Goal: Task Accomplishment & Management: Complete application form

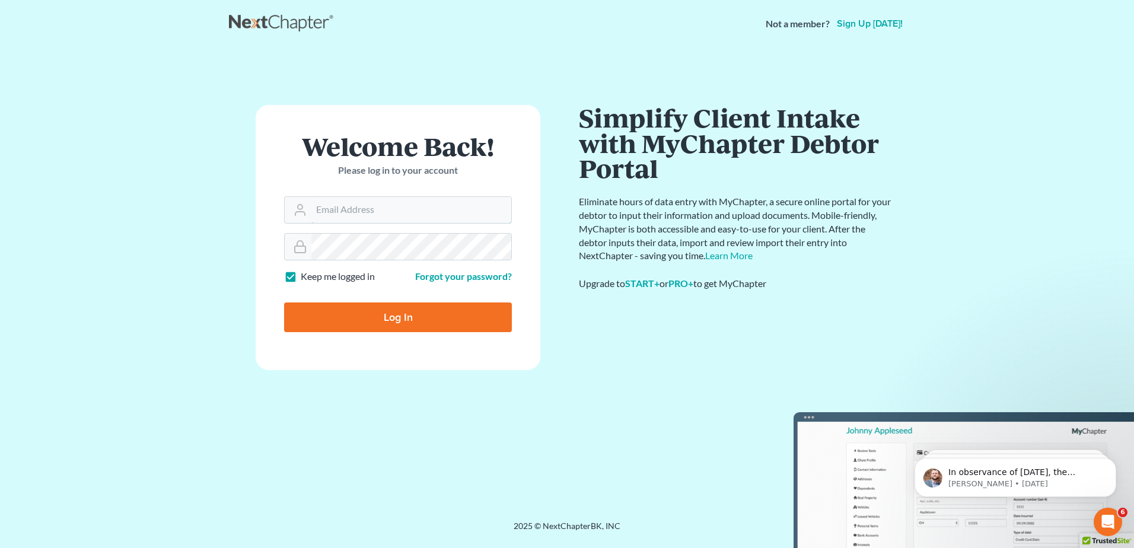
type input "[EMAIL_ADDRESS][DOMAIN_NAME]"
click at [425, 320] on input "Log In" at bounding box center [398, 317] width 228 height 30
type input "Thinking..."
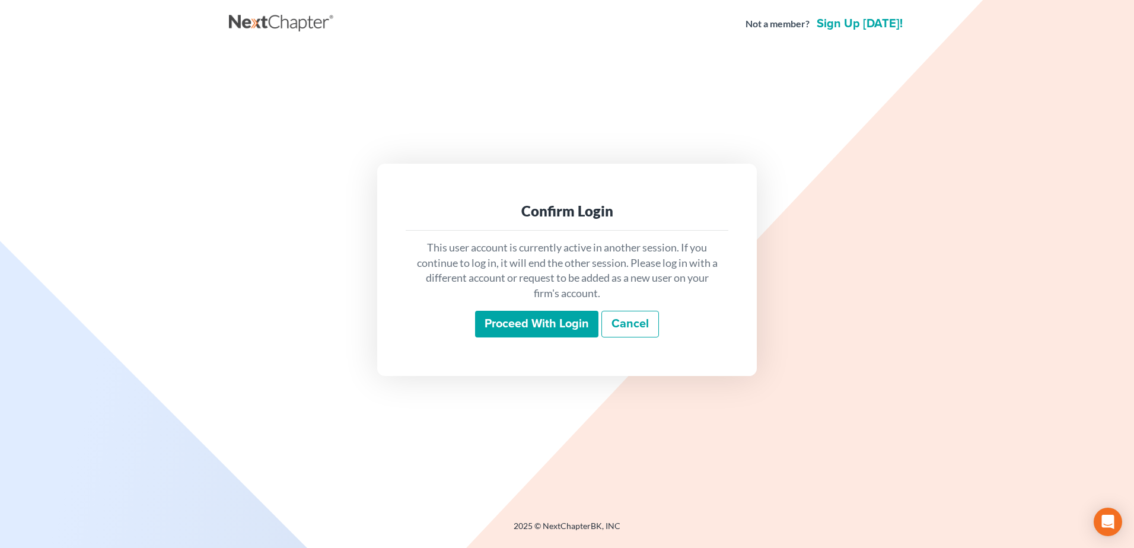
click at [514, 321] on input "Proceed with login" at bounding box center [536, 324] width 123 height 27
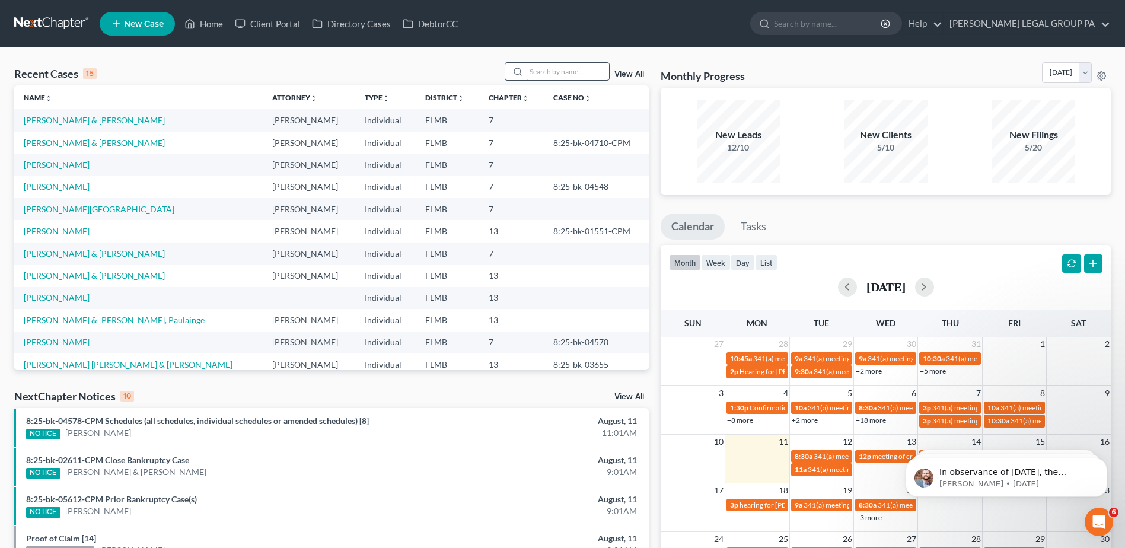
click at [555, 71] on input "search" at bounding box center [567, 71] width 83 height 17
paste input "[PERSON_NAME]"
type input "[PERSON_NAME]"
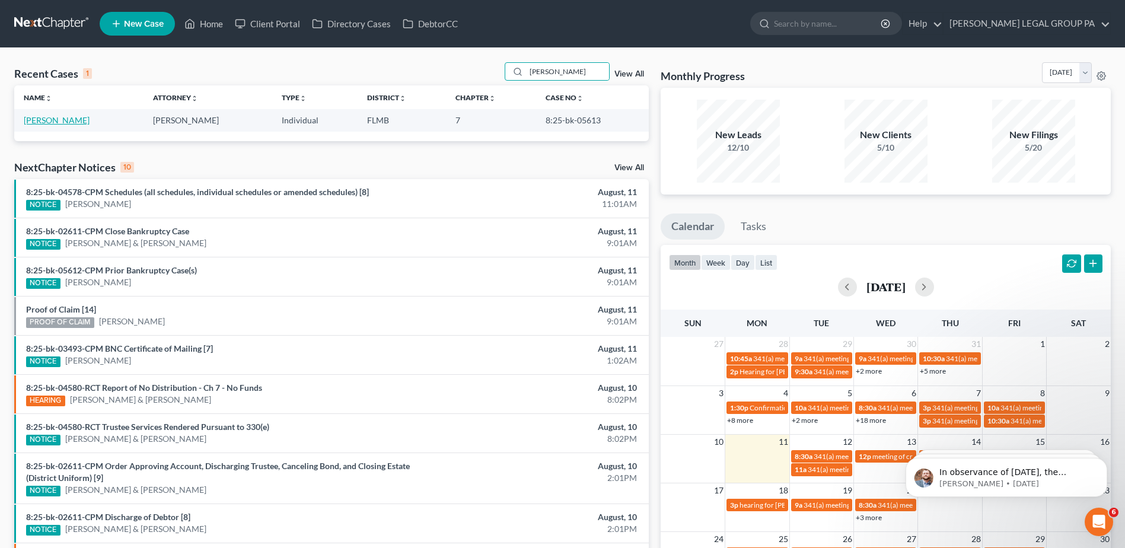
click at [62, 119] on link "[PERSON_NAME]" at bounding box center [57, 120] width 66 height 10
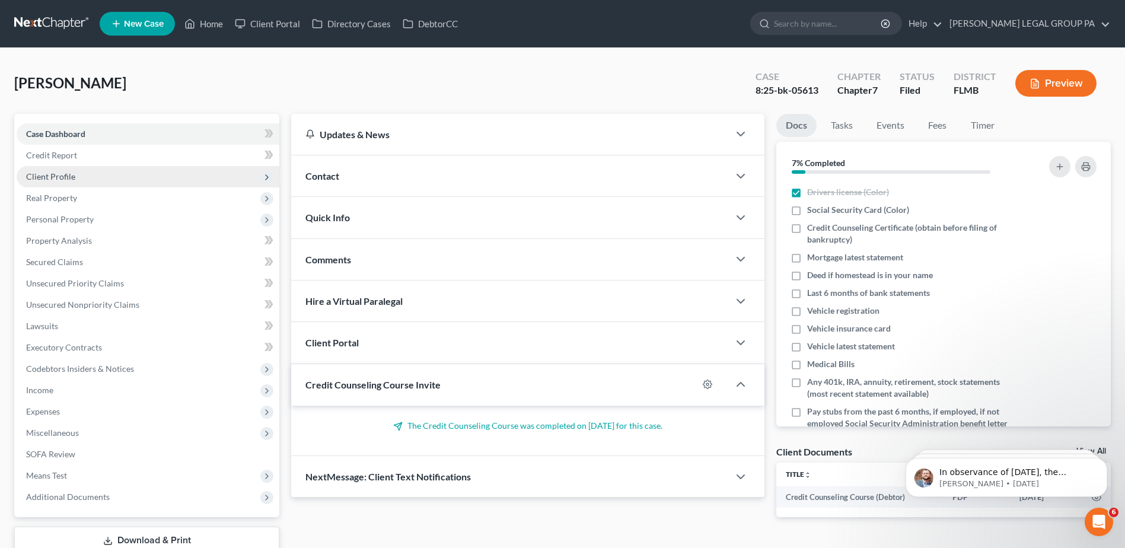
click at [54, 176] on span "Client Profile" at bounding box center [50, 176] width 49 height 10
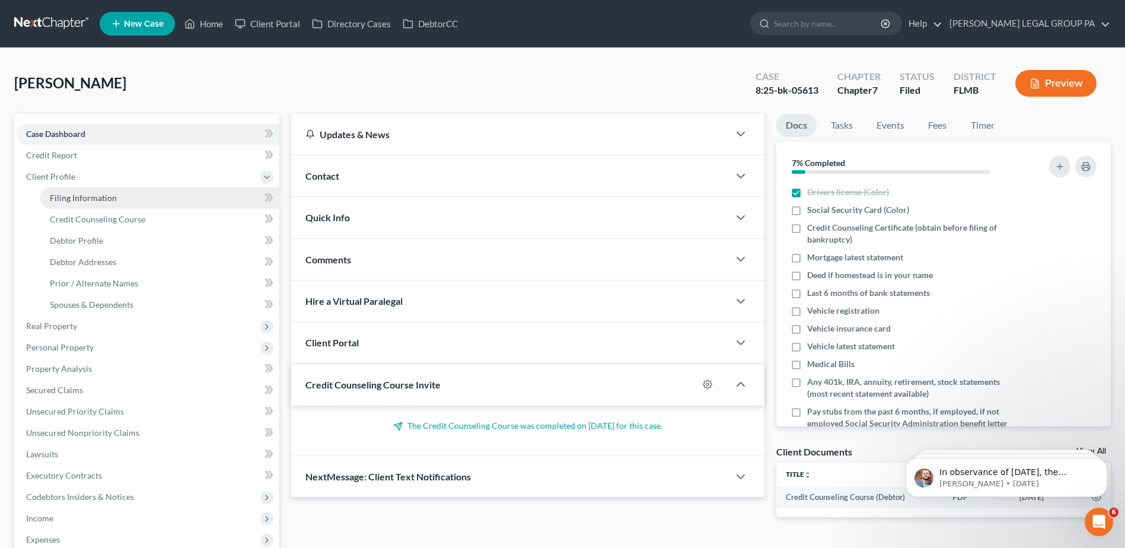
click at [92, 196] on span "Filing Information" at bounding box center [83, 198] width 67 height 10
select select "1"
select select "0"
select select "9"
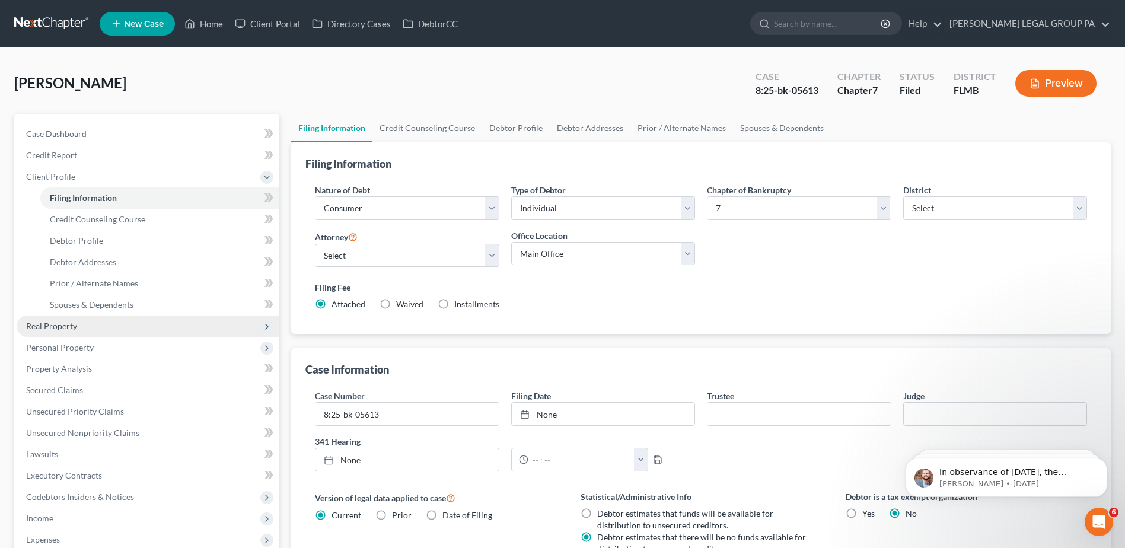
click at [52, 324] on span "Real Property" at bounding box center [51, 326] width 51 height 10
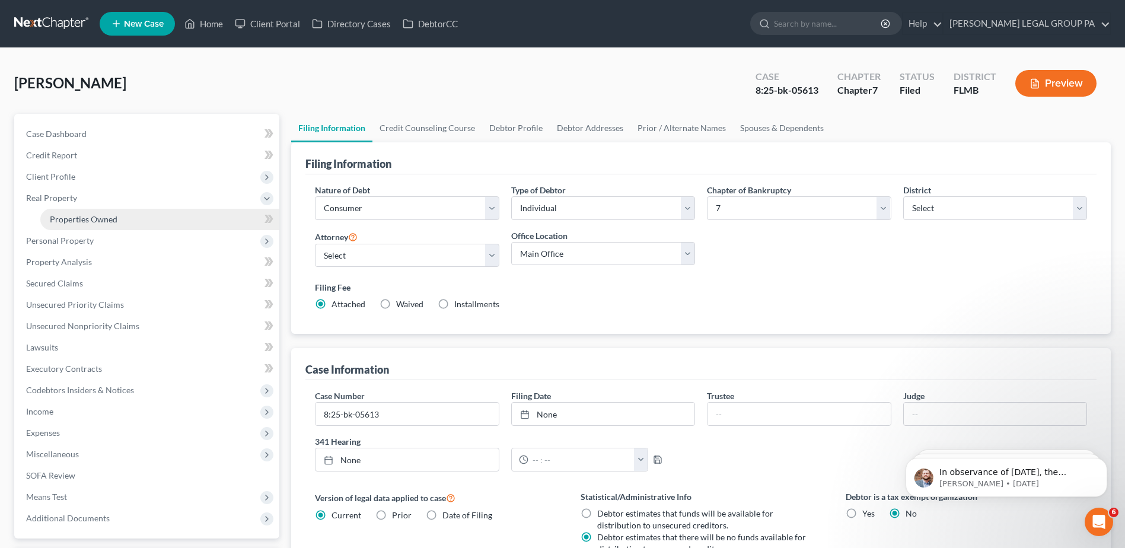
click at [72, 216] on span "Properties Owned" at bounding box center [84, 219] width 68 height 10
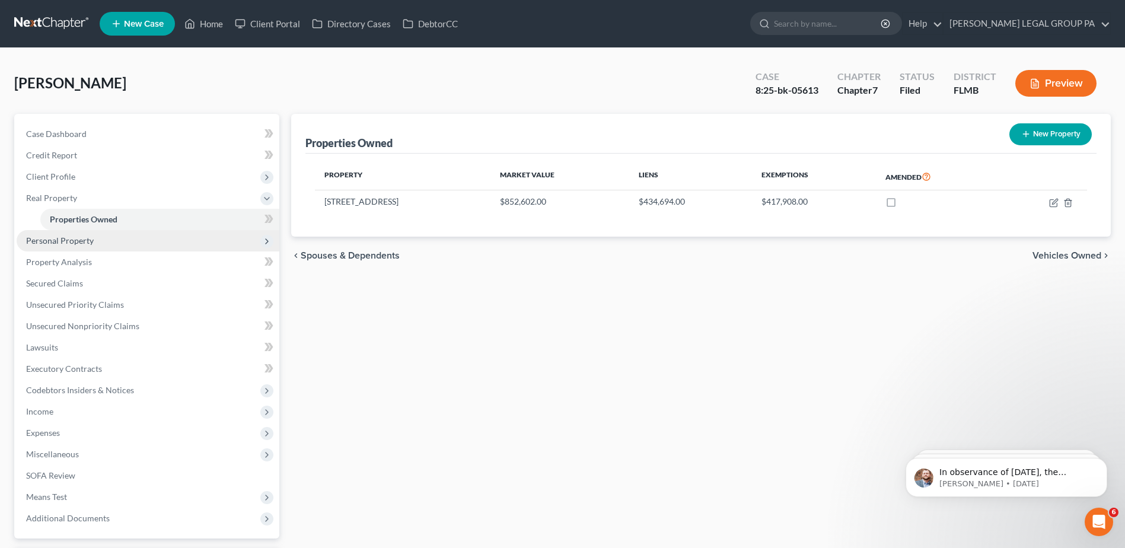
click at [63, 240] on span "Personal Property" at bounding box center [60, 240] width 68 height 10
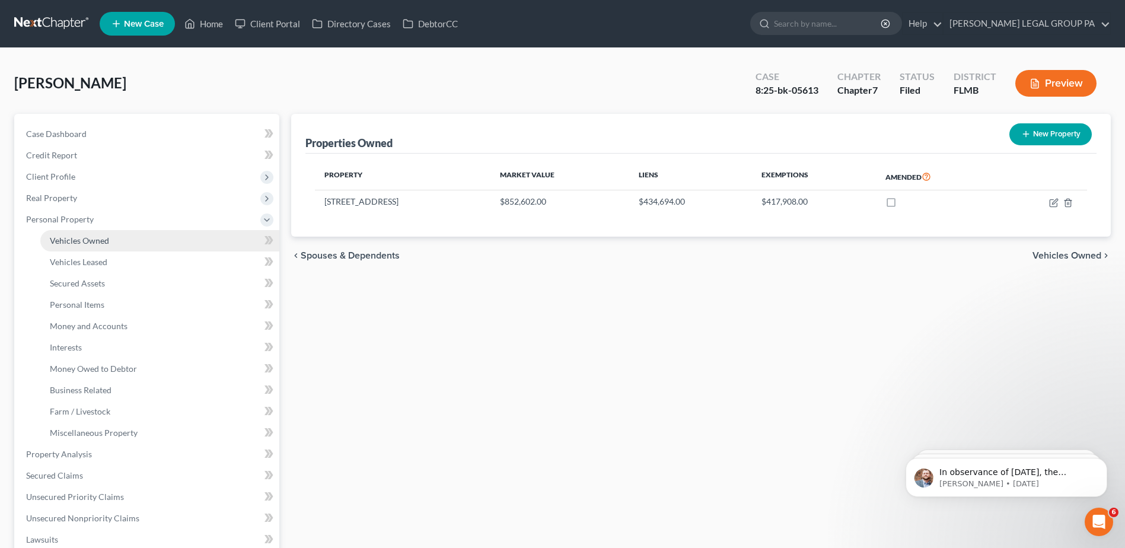
click at [80, 239] on span "Vehicles Owned" at bounding box center [79, 240] width 59 height 10
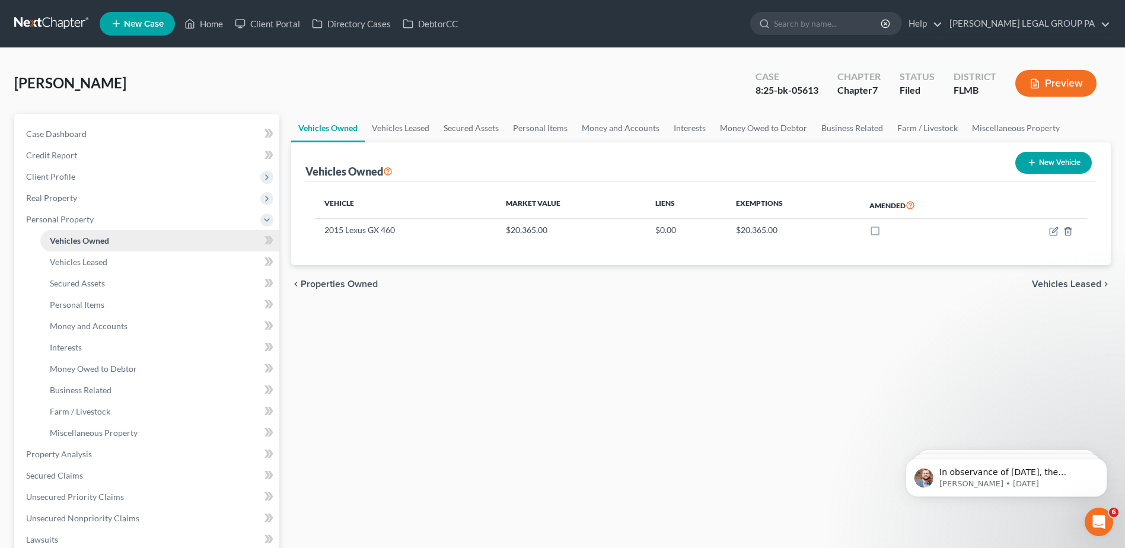
click at [119, 239] on link "Vehicles Owned" at bounding box center [159, 240] width 239 height 21
click at [79, 326] on span "Money and Accounts" at bounding box center [89, 326] width 78 height 10
